Goal: Task Accomplishment & Management: Manage account settings

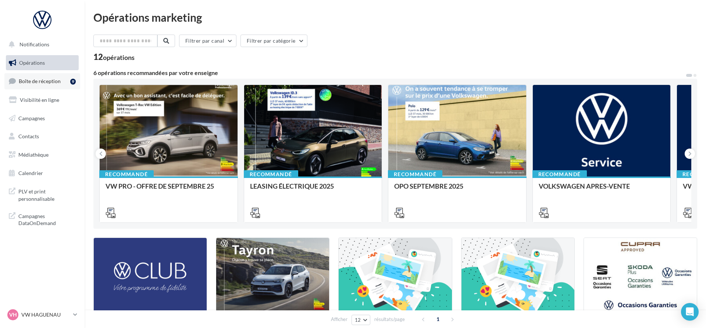
click at [41, 85] on link "Boîte de réception 9" at bounding box center [42, 81] width 76 height 16
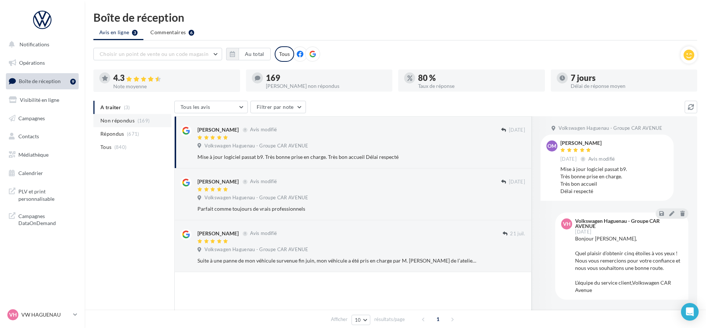
click at [125, 124] on li "Non répondus (169)" at bounding box center [132, 120] width 78 height 13
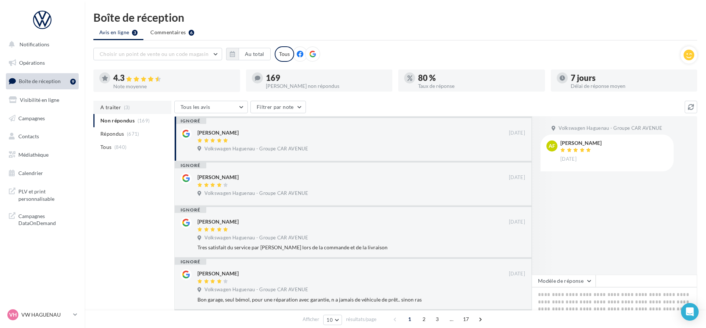
click at [101, 110] on span "A traiter" at bounding box center [110, 107] width 21 height 7
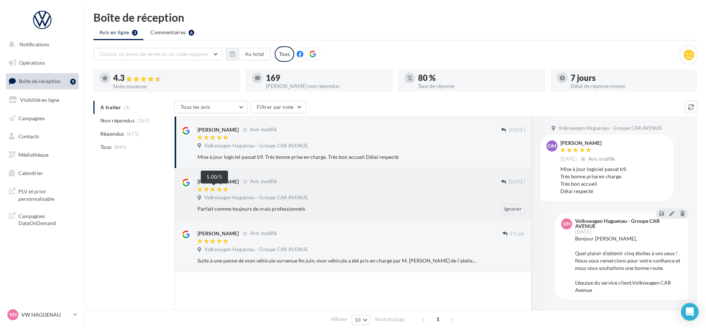
click at [223, 187] on icon at bounding box center [225, 189] width 5 height 4
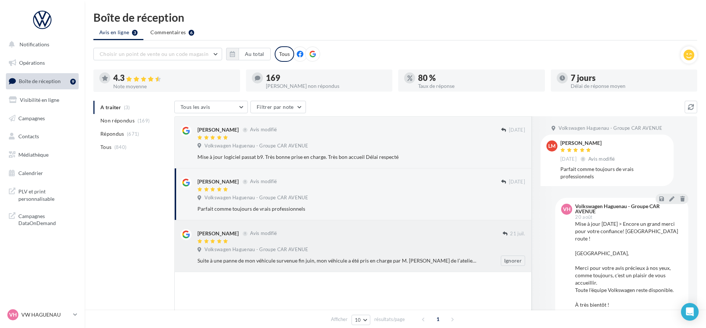
click at [238, 242] on div at bounding box center [349, 241] width 305 height 6
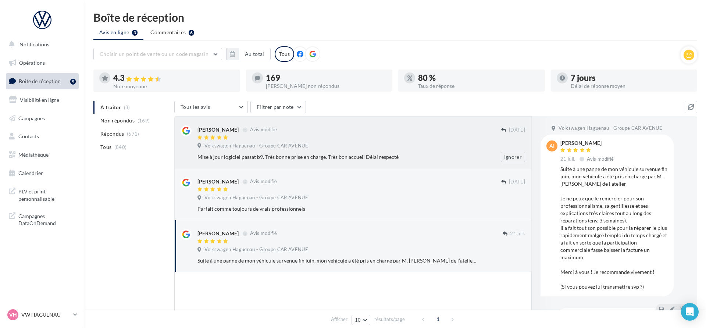
click at [226, 158] on div "Mise à jour logiciel passat b9. Très bonne prise en charge. Très bon accueil Dé…" at bounding box center [337, 156] width 280 height 7
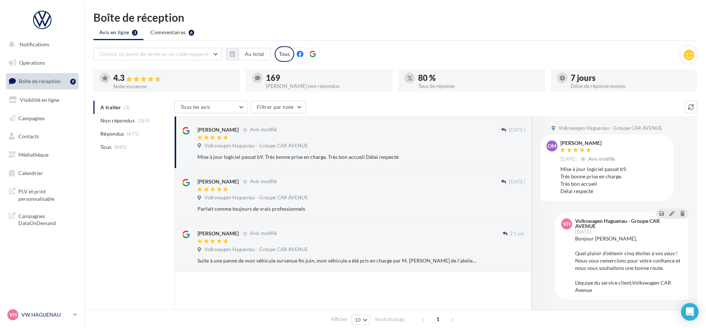
click at [38, 310] on div "VH VW HAGUENAU vw-hag-mar" at bounding box center [38, 314] width 63 height 11
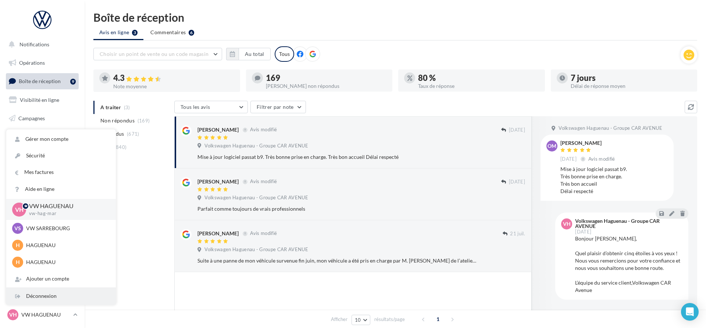
click at [41, 295] on div "Déconnexion" at bounding box center [61, 296] width 110 height 17
